Goal: Obtain resource: Download file/media

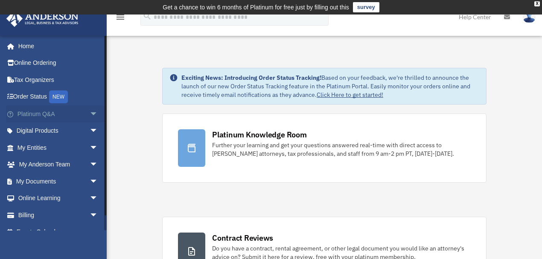
click at [82, 112] on link "Platinum Q&A arrow_drop_down" at bounding box center [58, 113] width 105 height 17
click at [90, 114] on span "arrow_drop_down" at bounding box center [98, 113] width 17 height 17
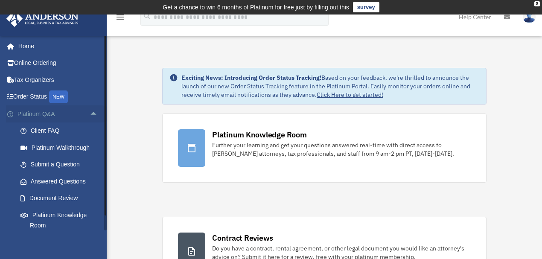
scroll to position [25, 0]
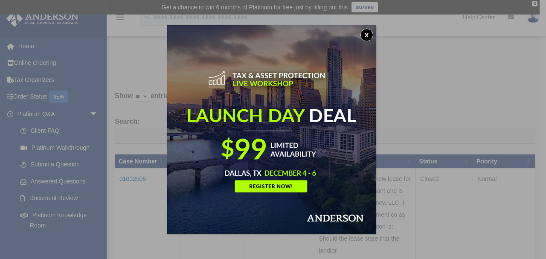
click at [366, 35] on button "x" at bounding box center [367, 35] width 13 height 13
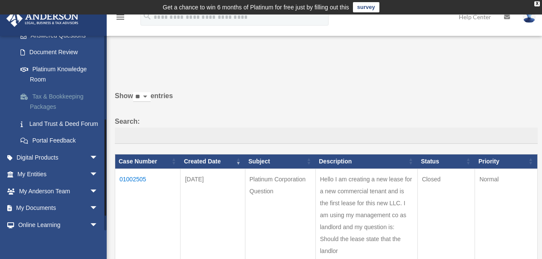
scroll to position [190, 0]
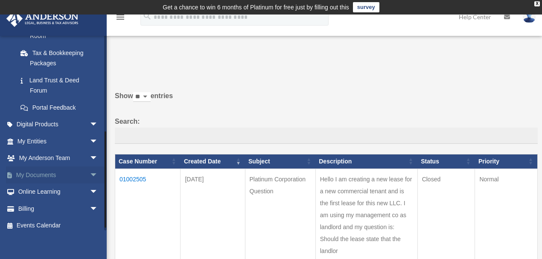
click at [90, 174] on span "arrow_drop_down" at bounding box center [98, 174] width 17 height 17
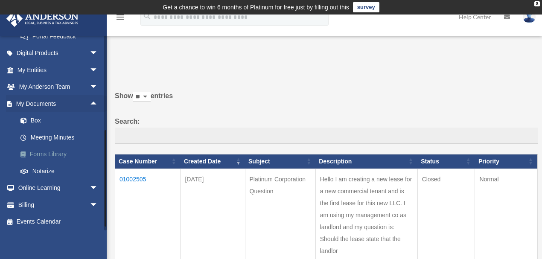
scroll to position [262, 0]
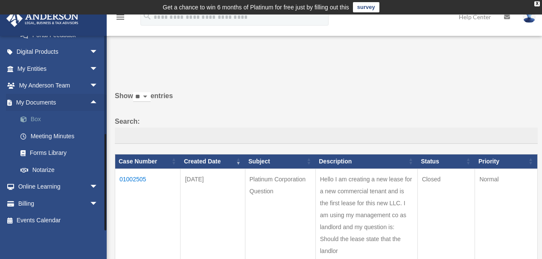
click at [37, 120] on link "Box" at bounding box center [61, 119] width 99 height 17
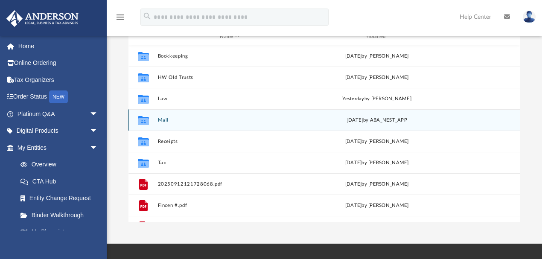
scroll to position [190, 388]
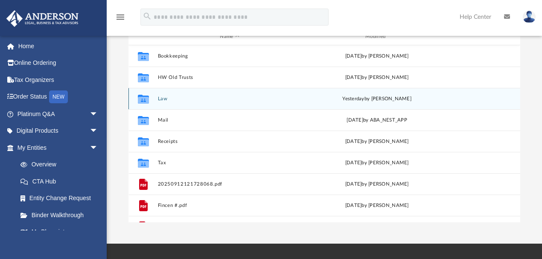
click at [357, 101] on div "yesterday by Bridget Chambers" at bounding box center [377, 99] width 144 height 8
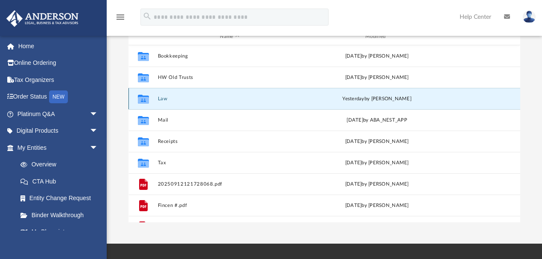
click at [162, 97] on button "Law" at bounding box center [230, 99] width 144 height 6
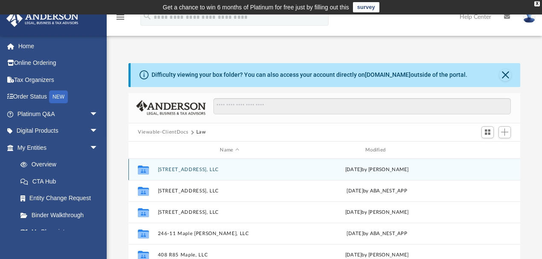
scroll to position [76, 0]
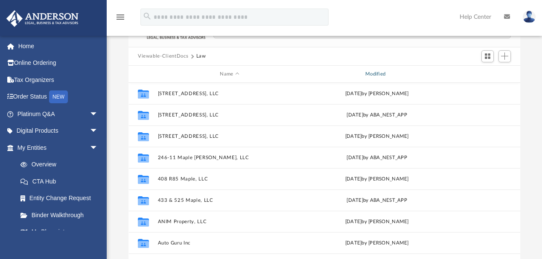
click at [371, 74] on div "Modified" at bounding box center [377, 74] width 144 height 8
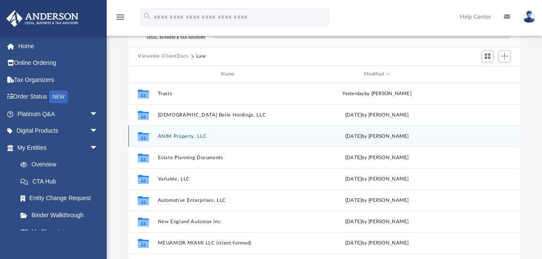
click at [181, 138] on button "ANIM Property, LLC" at bounding box center [230, 137] width 144 height 6
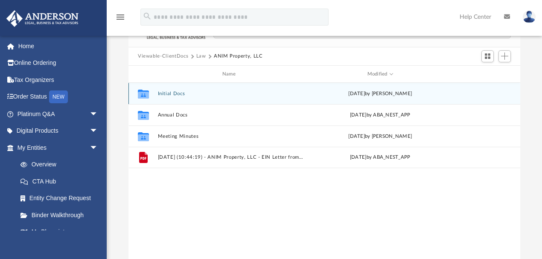
click at [175, 92] on button "Initial Docs" at bounding box center [231, 94] width 146 height 6
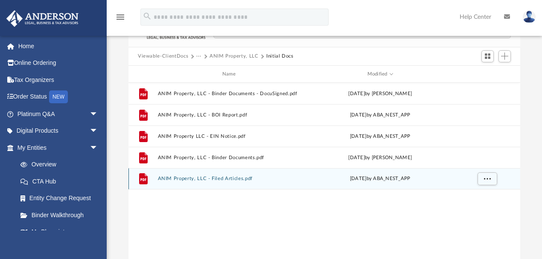
click at [223, 178] on button "ANIM Property, LLC - Filed Articles.pdf" at bounding box center [231, 179] width 146 height 6
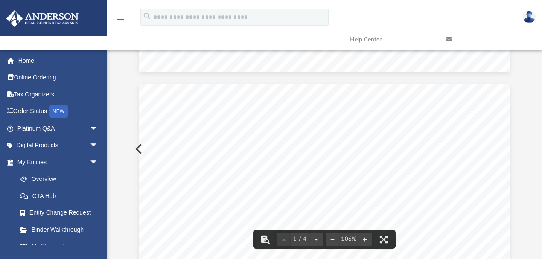
scroll to position [531, 0]
drag, startPoint x: 516, startPoint y: 121, endPoint x: 505, endPoint y: 172, distance: 52.3
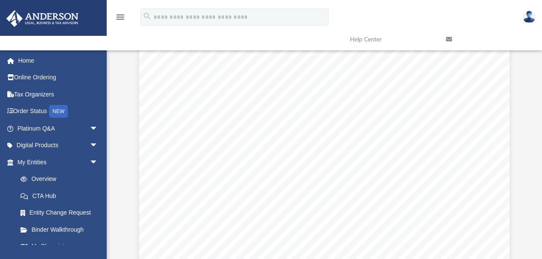
scroll to position [68, 0]
